Goal: Information Seeking & Learning: Check status

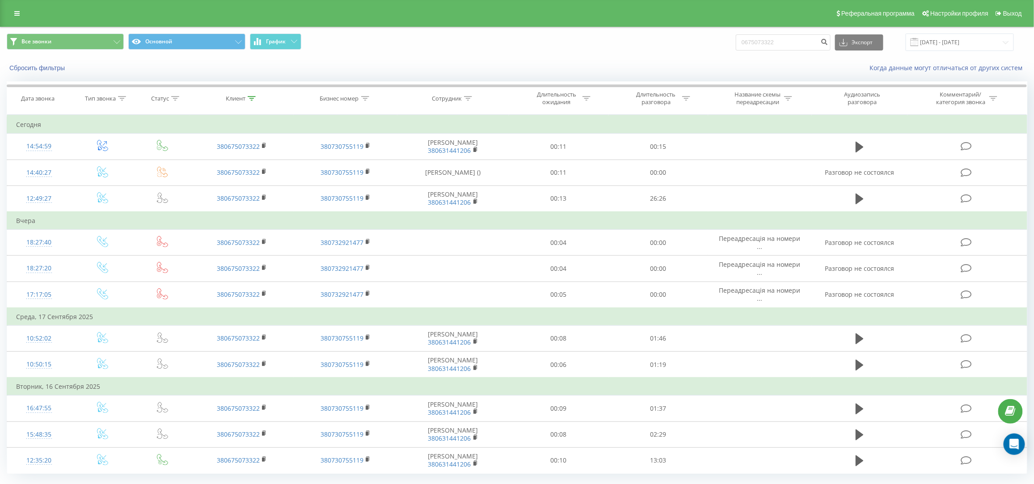
click at [794, 41] on input "0675073322" at bounding box center [783, 42] width 95 height 16
type input "0680645269"
click at [829, 43] on icon "submit" at bounding box center [825, 40] width 8 height 5
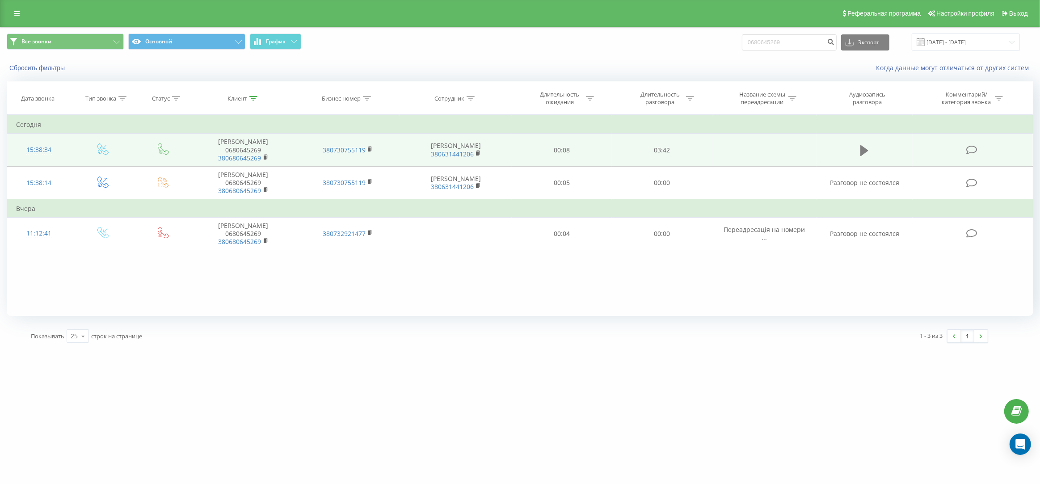
click at [862, 145] on icon at bounding box center [865, 150] width 8 height 11
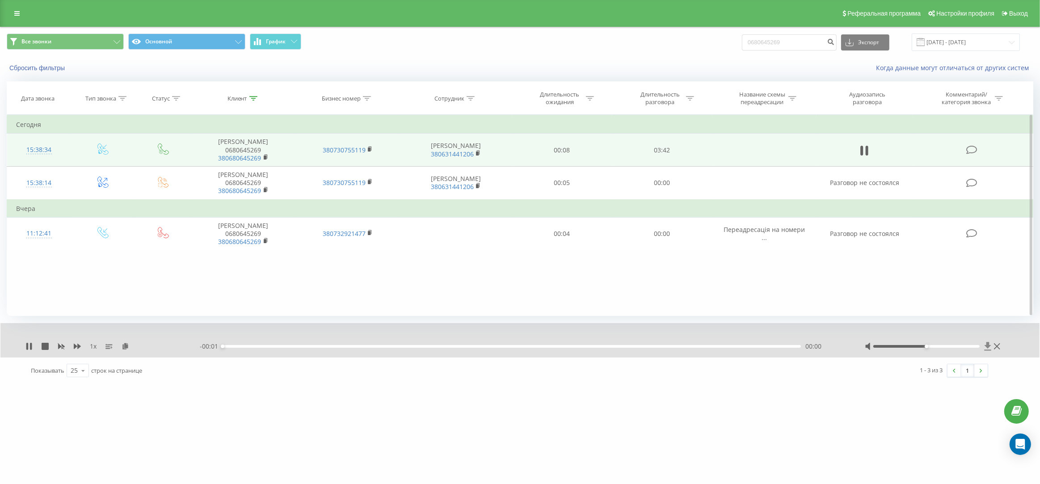
click at [986, 346] on icon at bounding box center [988, 346] width 7 height 8
click at [867, 147] on icon at bounding box center [867, 151] width 3 height 10
click at [864, 145] on icon at bounding box center [865, 150] width 8 height 11
click at [276, 347] on div "00:13" at bounding box center [512, 346] width 579 height 3
click at [320, 346] on div "00:37" at bounding box center [512, 346] width 579 height 3
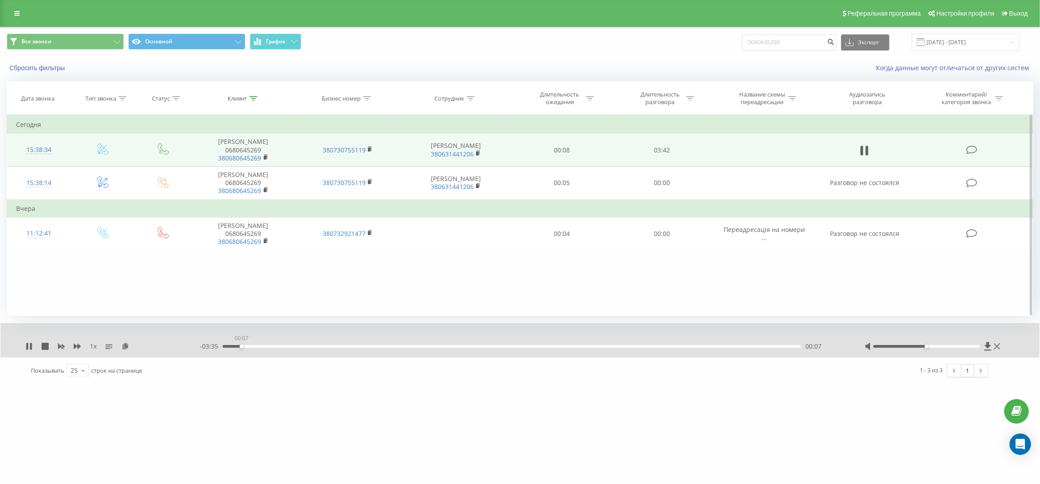
click at [241, 347] on div "00:07" at bounding box center [512, 346] width 579 height 3
click at [952, 344] on div at bounding box center [934, 346] width 138 height 9
click at [955, 346] on div at bounding box center [927, 346] width 107 height 3
click at [263, 347] on div "00:10" at bounding box center [512, 346] width 579 height 3
click at [45, 344] on icon at bounding box center [45, 346] width 7 height 7
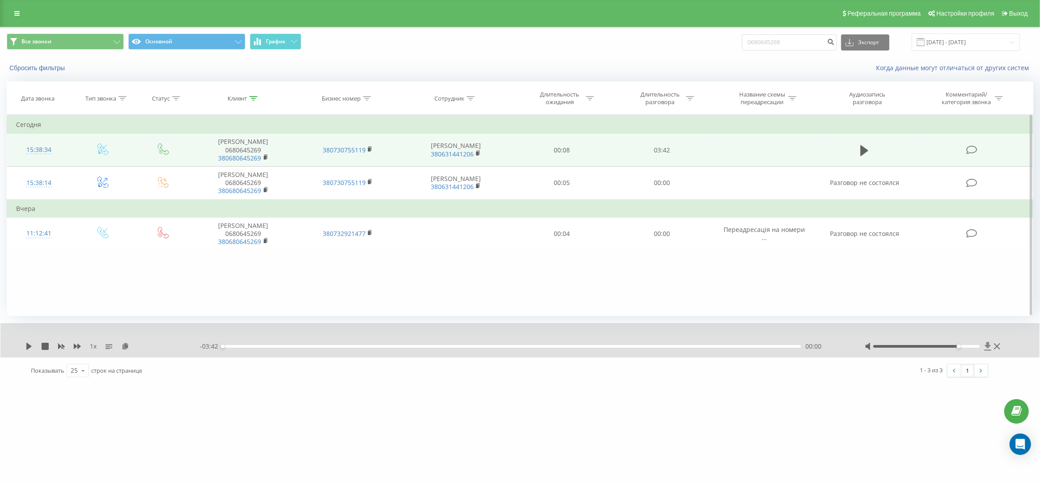
click at [988, 347] on icon at bounding box center [988, 346] width 7 height 8
click at [829, 43] on input "0680645269" at bounding box center [789, 42] width 95 height 16
paste input "72096242"
type input "0672096242"
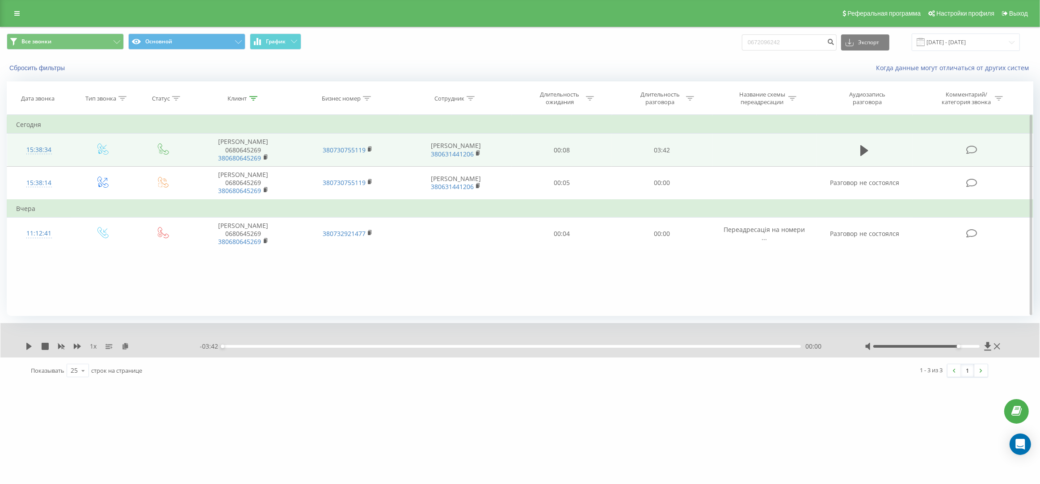
click at [849, 40] on div "0672096242 Экспорт .csv .xls .xlsx 22.06.2025 - 22.09.2025" at bounding box center [881, 42] width 278 height 17
click at [844, 50] on div "0672096242 Экспорт .csv .xls .xlsx 22.06.2025 - 22.09.2025" at bounding box center [881, 42] width 278 height 17
click at [835, 43] on icon "submit" at bounding box center [831, 40] width 8 height 5
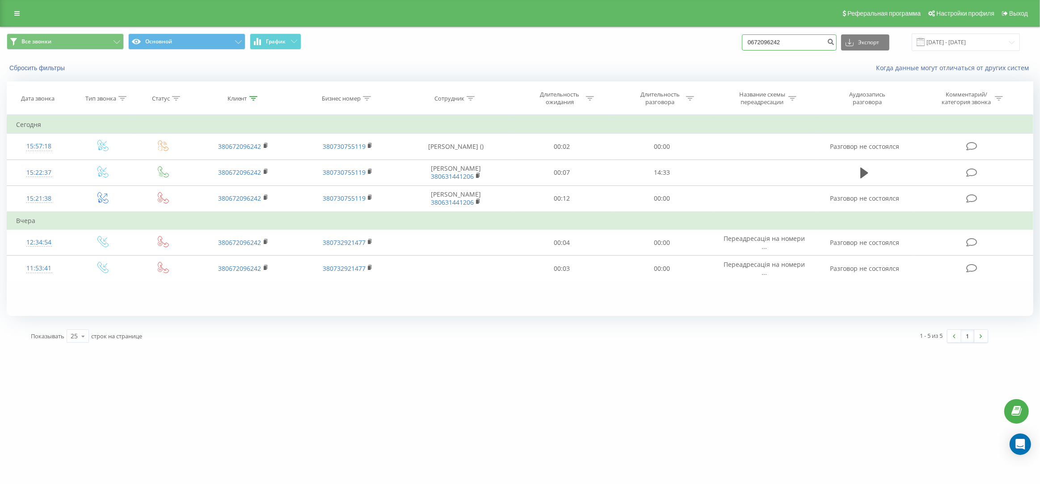
click at [811, 42] on input "0672096242" at bounding box center [789, 42] width 95 height 16
click at [835, 43] on icon "submit" at bounding box center [831, 40] width 8 height 5
